Goal: Find specific page/section

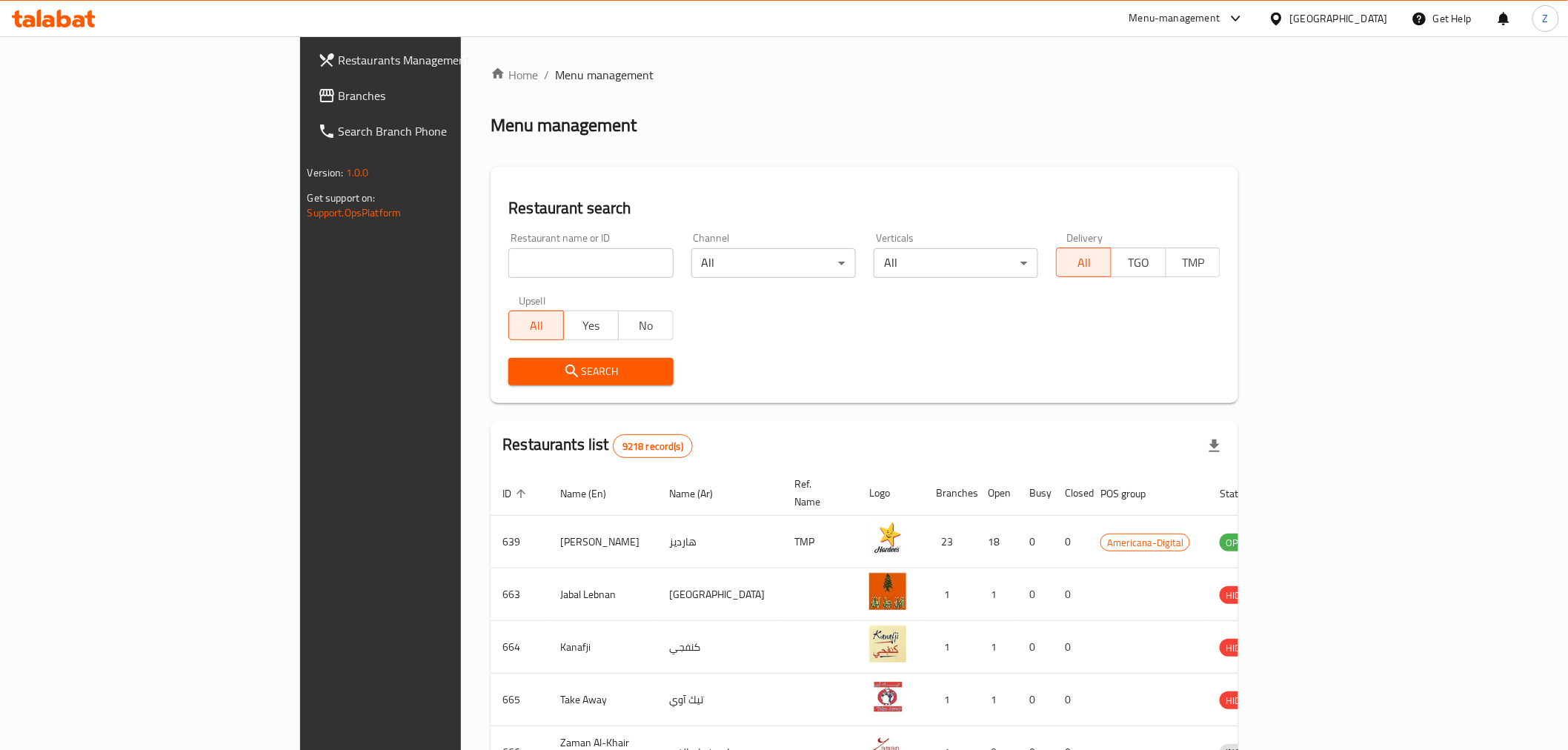
click at [509, 256] on input "search" at bounding box center [590, 262] width 164 height 30
type input "[PERSON_NAME]"
click button "Search" at bounding box center [590, 371] width 164 height 28
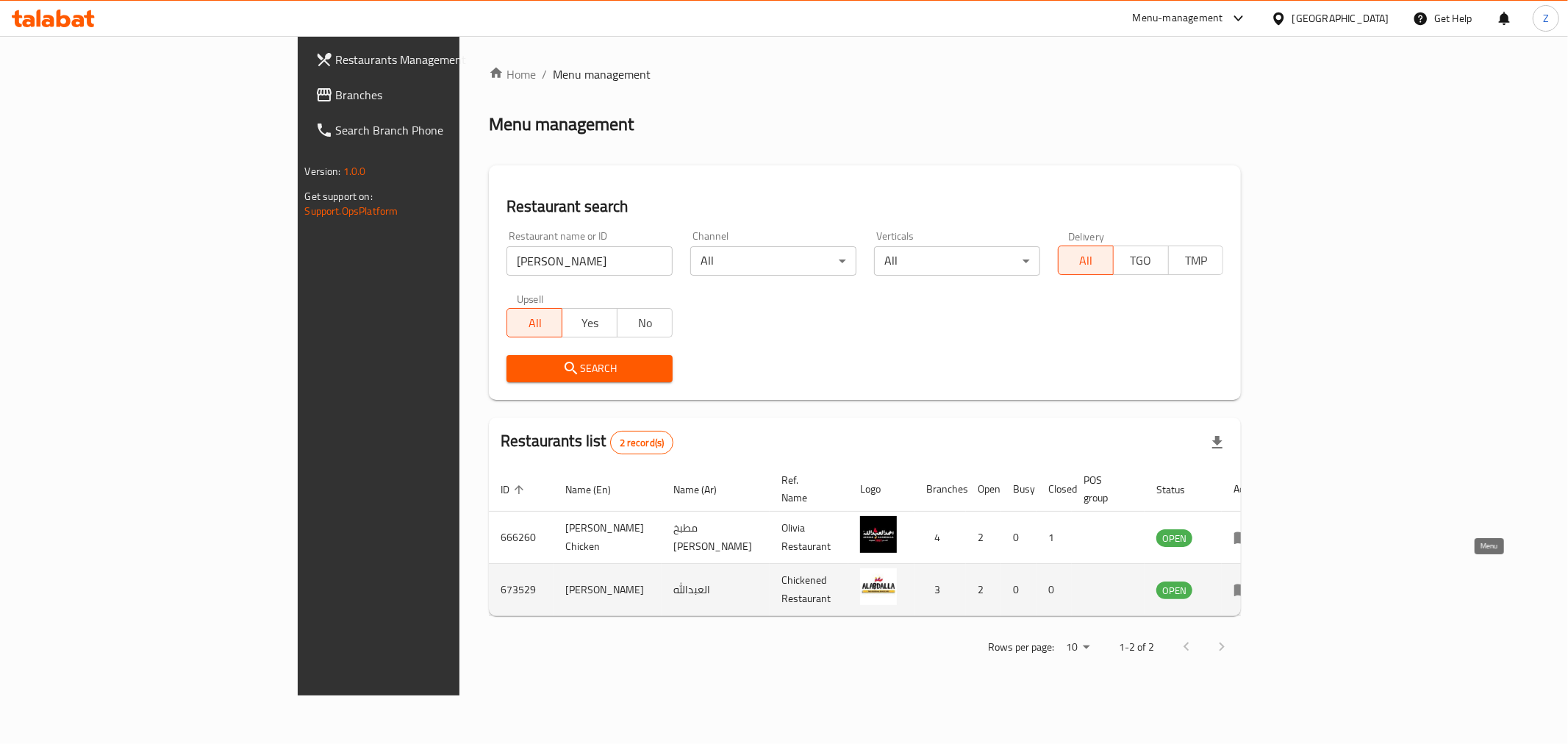
click at [1251, 581] on icon "enhanced table" at bounding box center [1242, 589] width 17 height 17
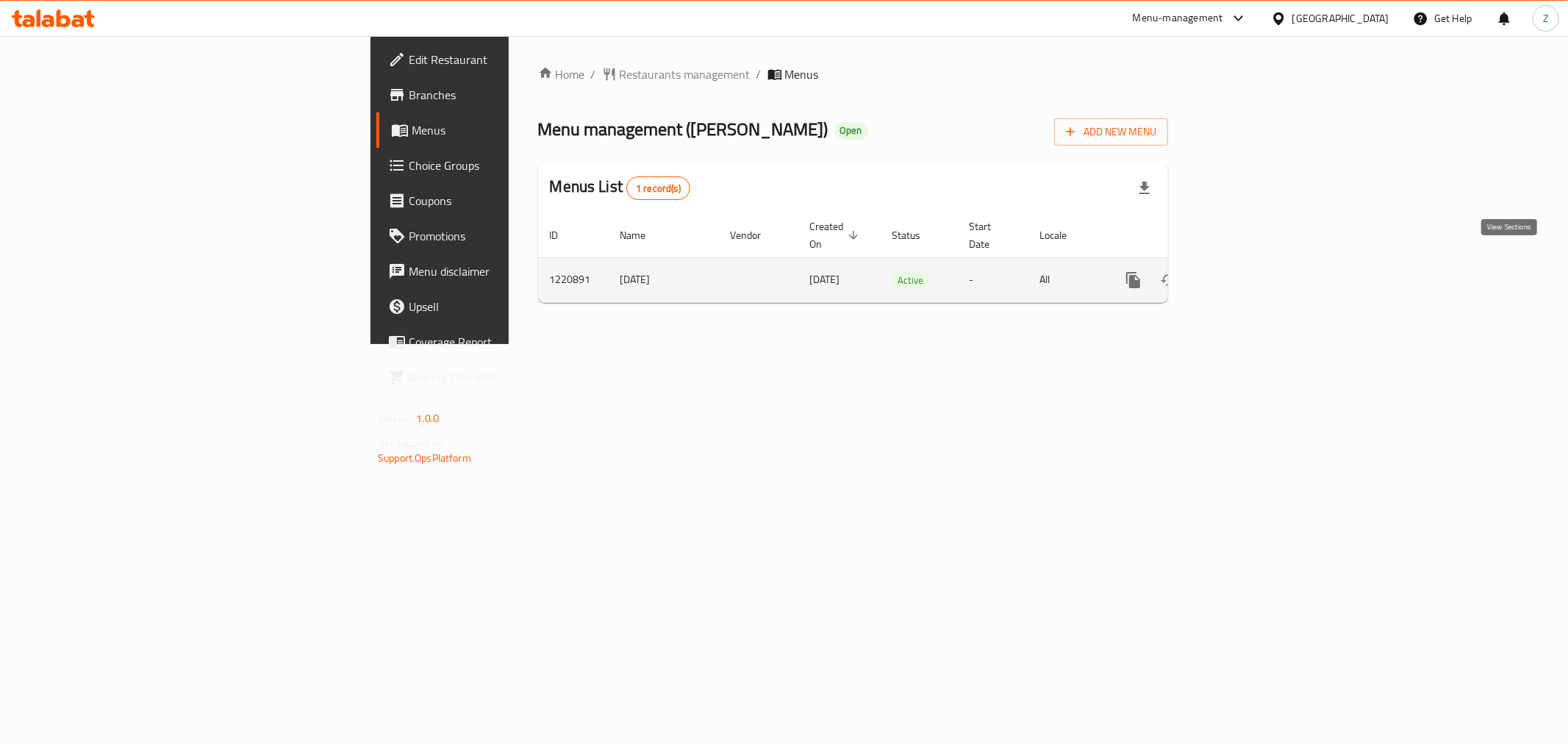
click at [1248, 272] on icon "enhanced table" at bounding box center [1239, 279] width 17 height 17
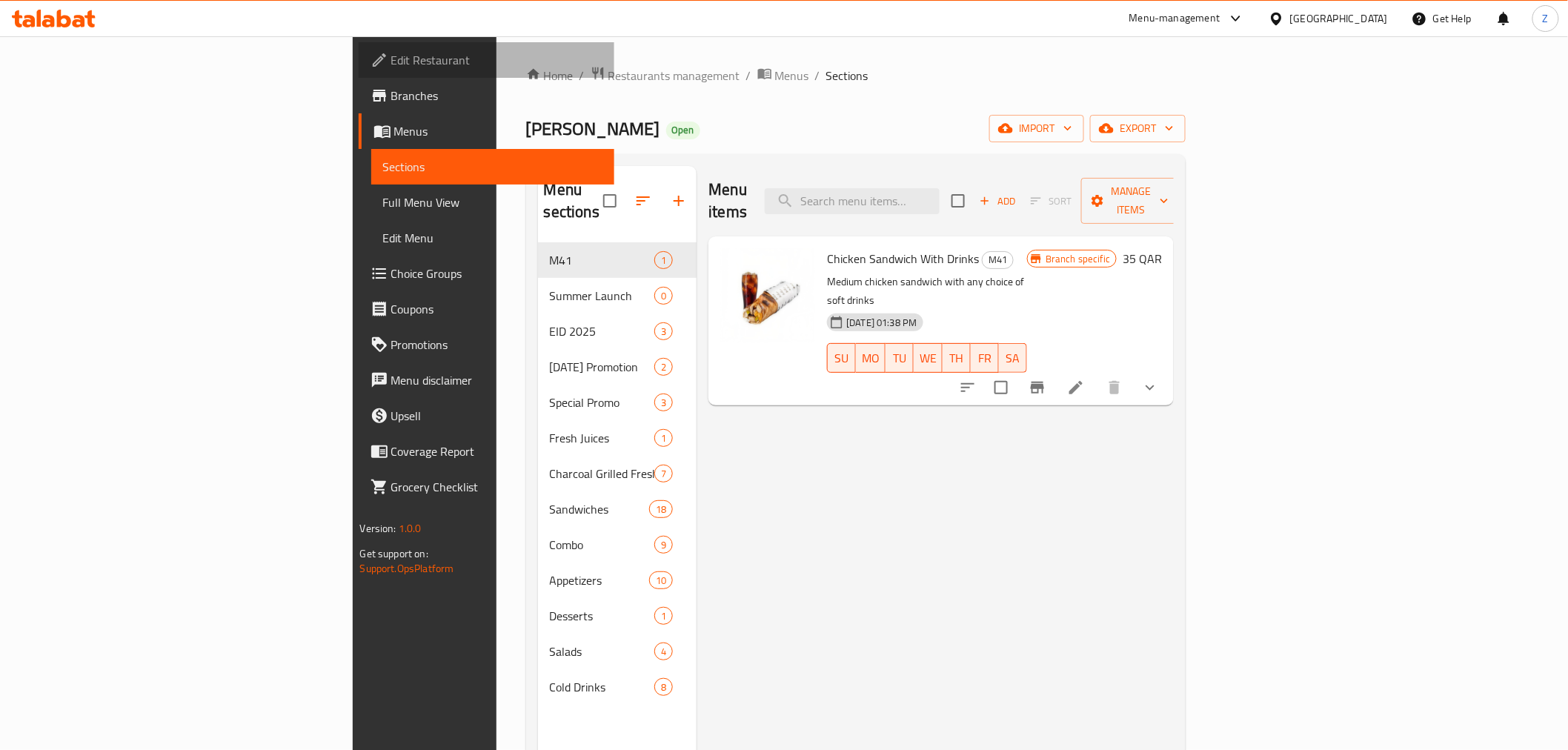
click at [391, 63] on span "Edit Restaurant" at bounding box center [497, 60] width 212 height 17
